Goal: Transaction & Acquisition: Download file/media

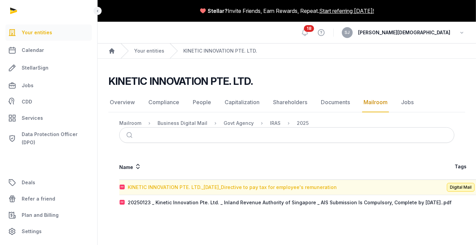
click at [216, 185] on div "KINETIC INNOVATION PTE. LTD._2025-08-07_Directive to pay tax for employee's rem…" at bounding box center [232, 187] width 209 height 7
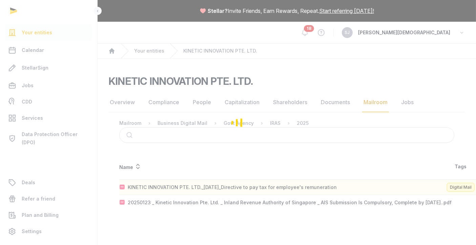
click at [216, 185] on div "Loading" at bounding box center [238, 122] width 476 height 245
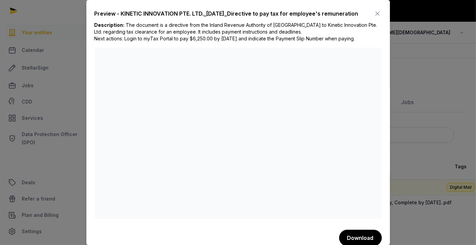
click at [374, 10] on icon at bounding box center [378, 13] width 8 height 11
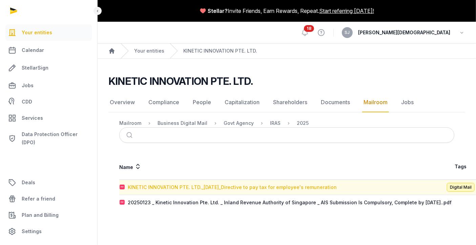
click at [198, 187] on div "KINETIC INNOVATION PTE. LTD._2025-08-07_Directive to pay tax for employee's rem…" at bounding box center [232, 187] width 209 height 7
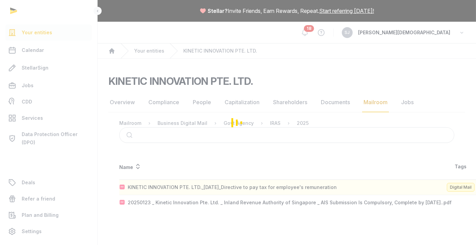
click at [198, 187] on div "Loading" at bounding box center [238, 122] width 476 height 245
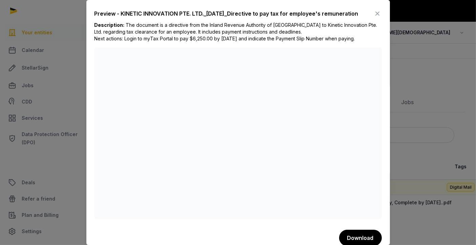
click at [374, 10] on icon at bounding box center [378, 13] width 8 height 11
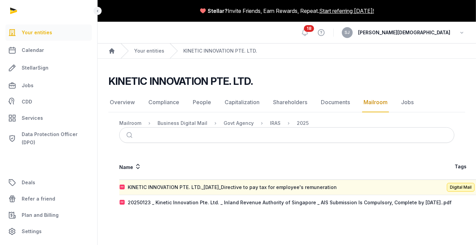
drag, startPoint x: 418, startPoint y: 1, endPoint x: 324, endPoint y: 53, distance: 107.7
click at [324, 53] on ol "Home Your entities KINETIC INNOVATION PTE. LTD." at bounding box center [287, 50] width 379 height 15
click at [299, 188] on div "KINETIC INNOVATION PTE. LTD._2025-08-07_Directive to pay tax for employee's rem…" at bounding box center [232, 187] width 209 height 7
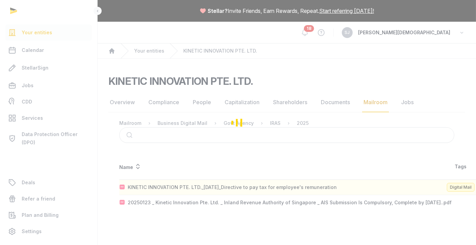
click at [299, 188] on div "Loading" at bounding box center [238, 122] width 476 height 245
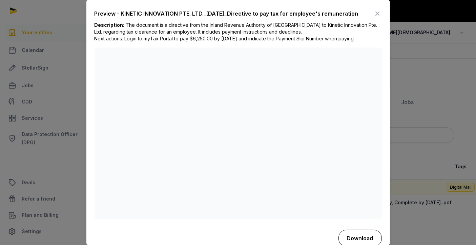
click at [348, 239] on button "Download" at bounding box center [360, 237] width 43 height 17
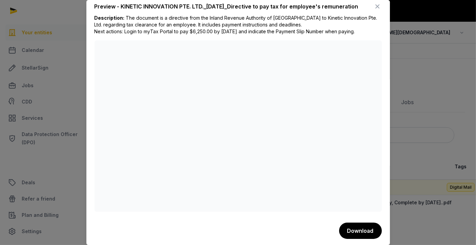
click at [374, 1] on icon at bounding box center [378, 6] width 8 height 11
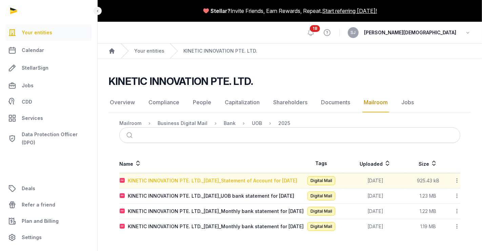
click at [281, 181] on div "KINETIC INNOVATION PTE. LTD._[DATE]_Statement of Account for [DATE]" at bounding box center [212, 180] width 169 height 7
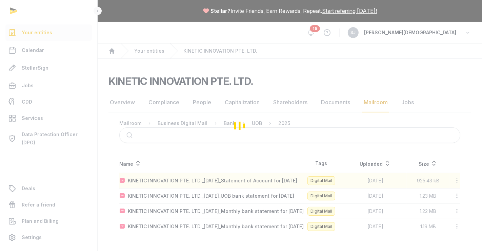
click at [281, 181] on div "Loading" at bounding box center [241, 125] width 482 height 251
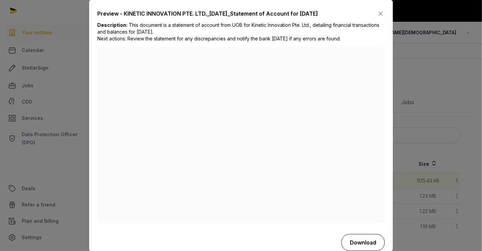
click at [362, 241] on button "Download" at bounding box center [362, 242] width 43 height 17
click at [306, 9] on div "Preview - KINETIC INNOVATION PTE. LTD._2025-07-31_Statement of Account for July…" at bounding box center [207, 13] width 221 height 8
click at [377, 14] on icon at bounding box center [381, 13] width 8 height 11
